Goal: Task Accomplishment & Management: Manage account settings

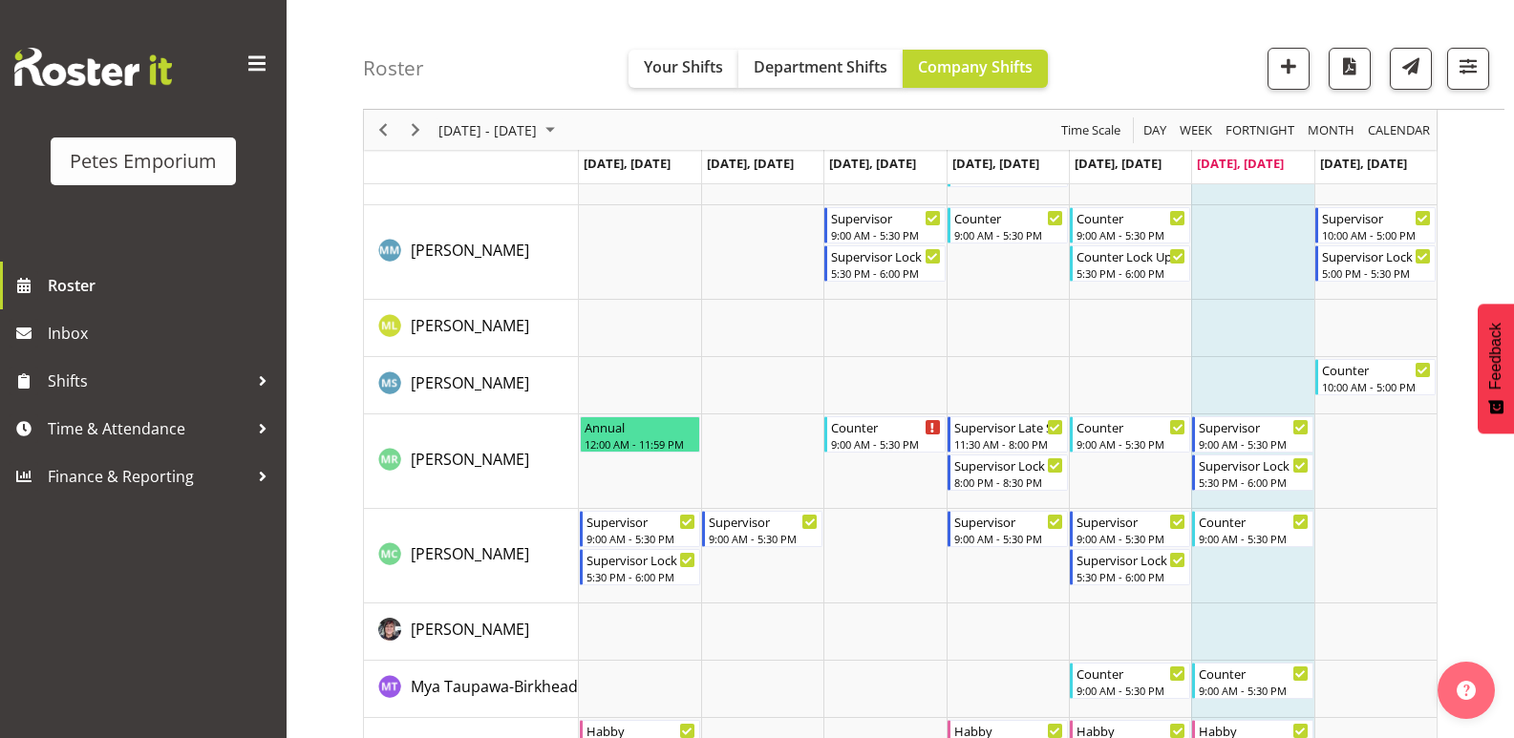
scroll to position [1337, 0]
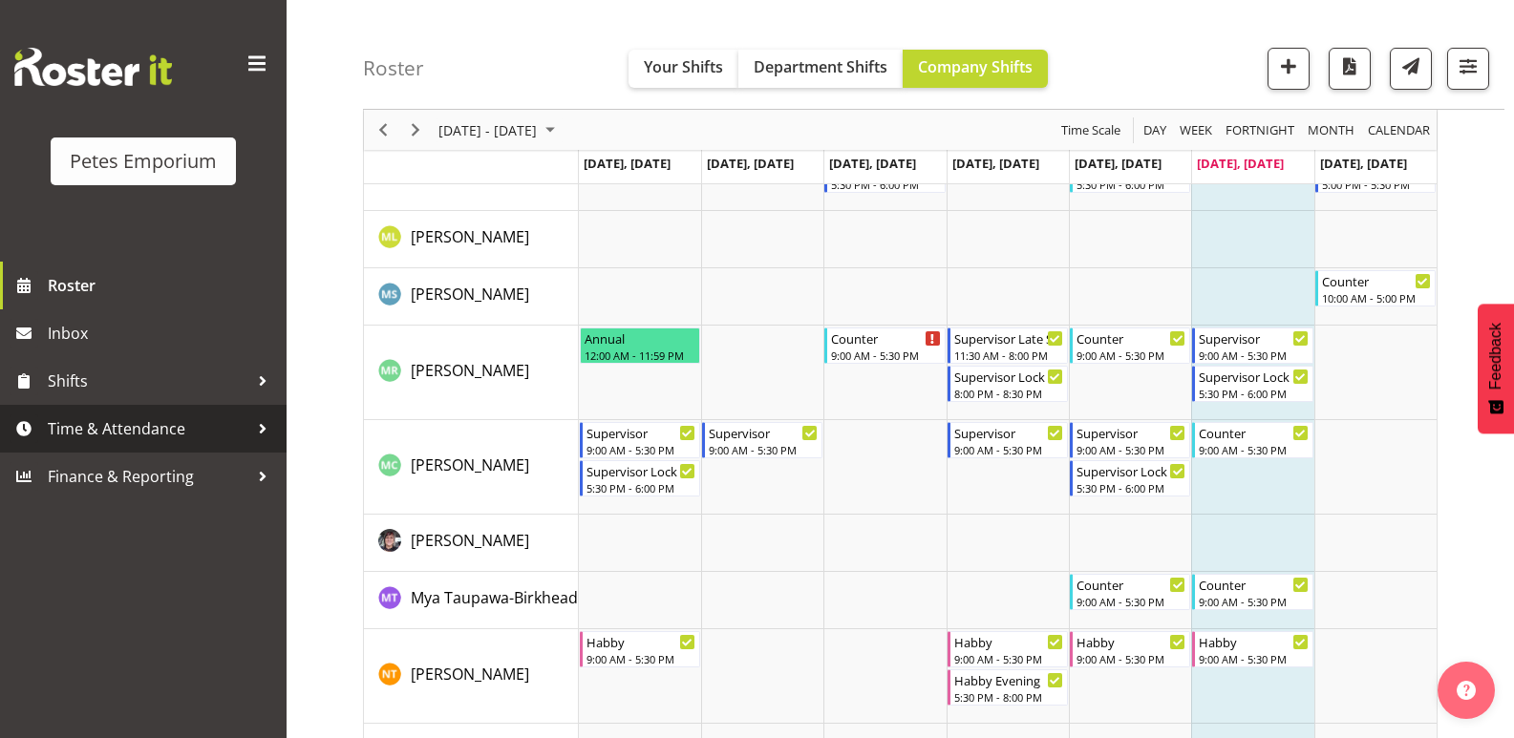
click at [61, 428] on span "Time & Attendance" at bounding box center [148, 429] width 201 height 29
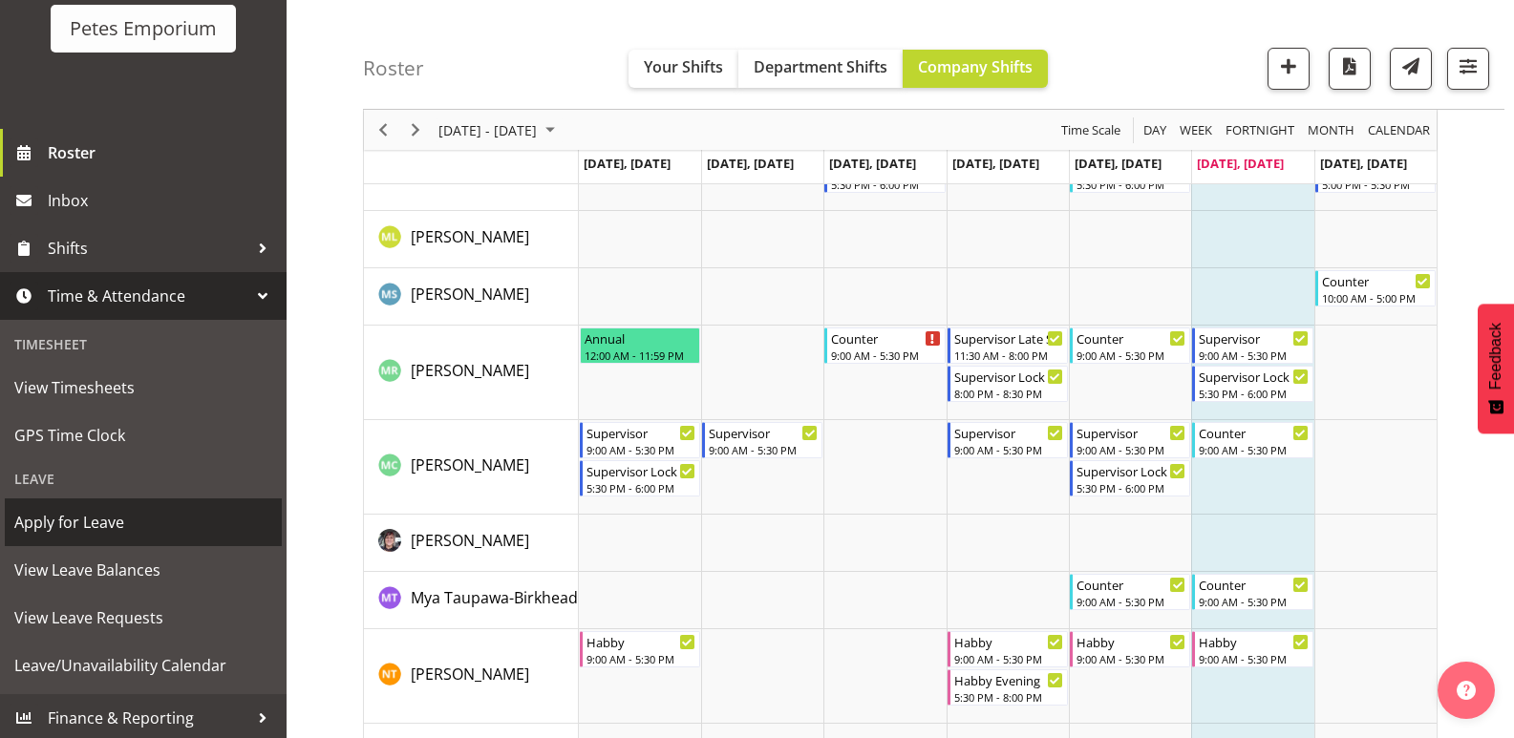
scroll to position [137, 0]
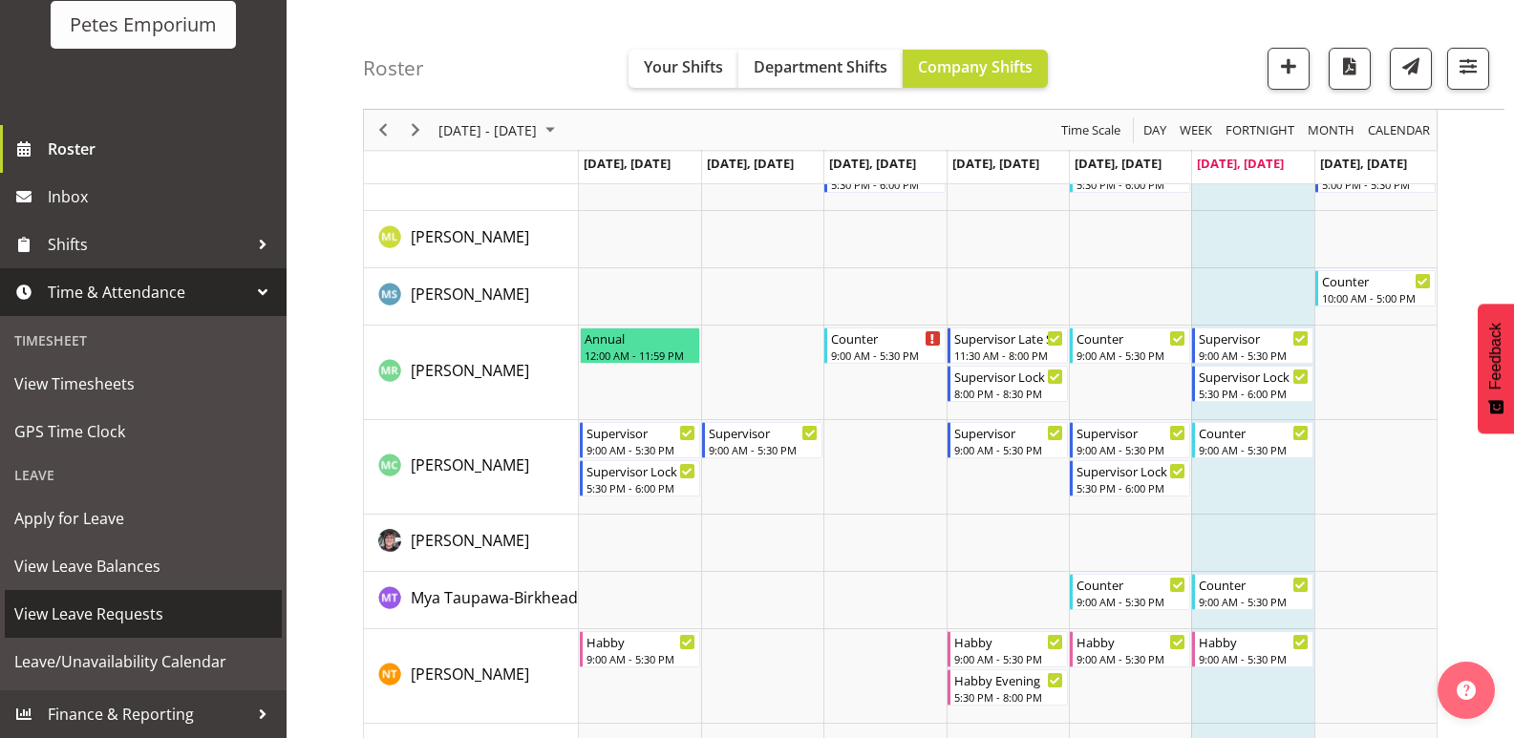
click at [101, 617] on span "View Leave Requests" at bounding box center [143, 614] width 258 height 29
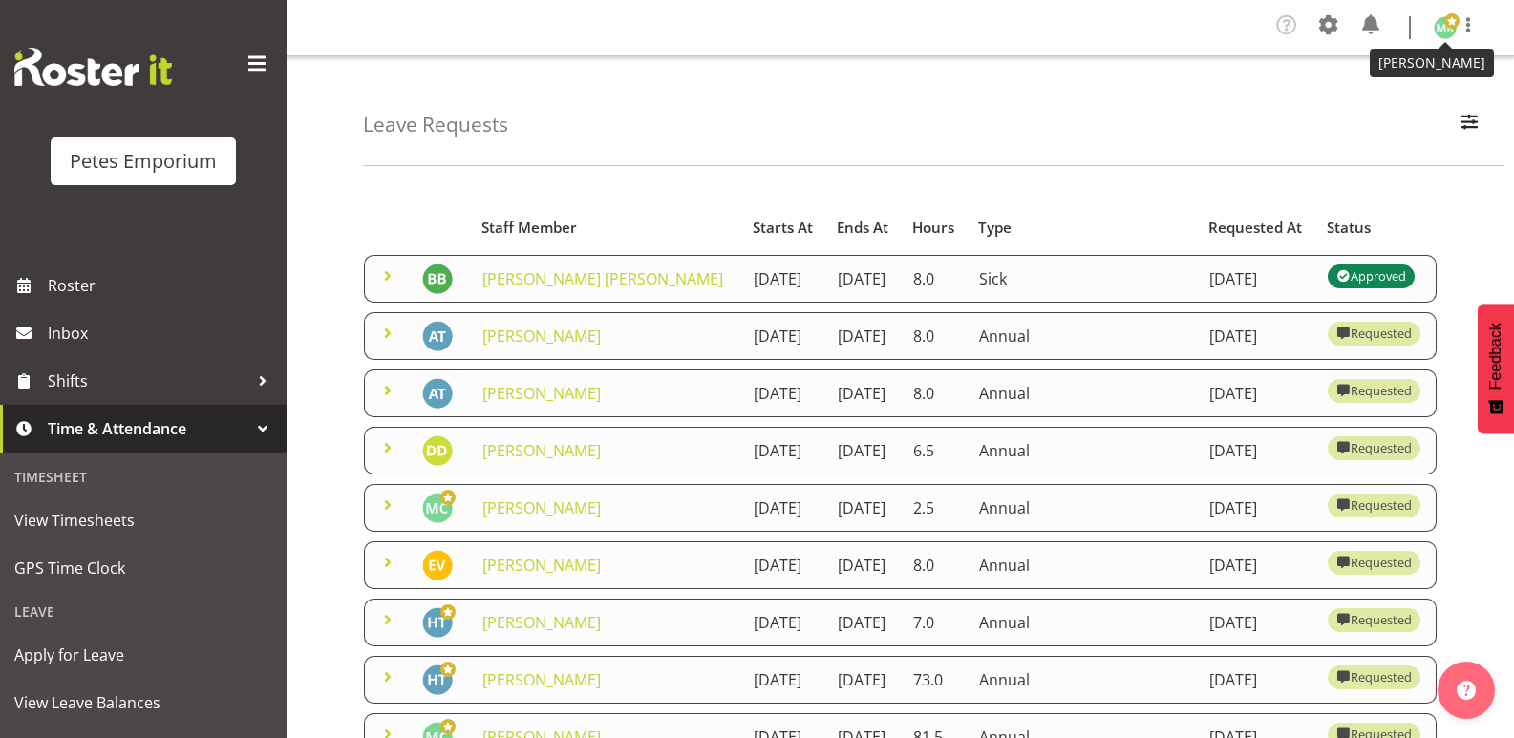
click at [1444, 28] on span at bounding box center [1451, 20] width 15 height 15
click at [1400, 113] on link "Log Out" at bounding box center [1387, 105] width 183 height 34
